Goal: Task Accomplishment & Management: Manage account settings

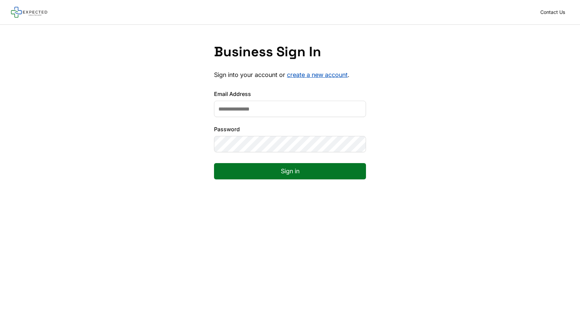
type input "**********"
click at [233, 174] on button "Sign in" at bounding box center [290, 171] width 152 height 16
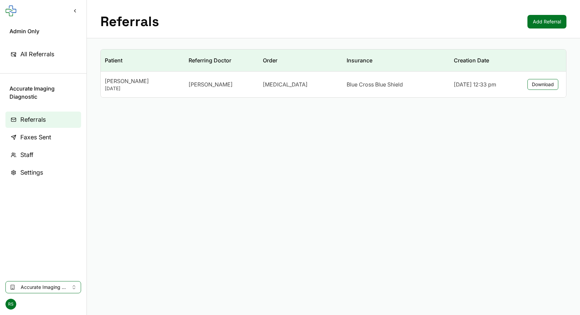
click at [8, 302] on span "RS" at bounding box center [10, 304] width 11 height 11
click at [22, 293] on button "Sign Out" at bounding box center [43, 289] width 73 height 12
